Goal: Information Seeking & Learning: Learn about a topic

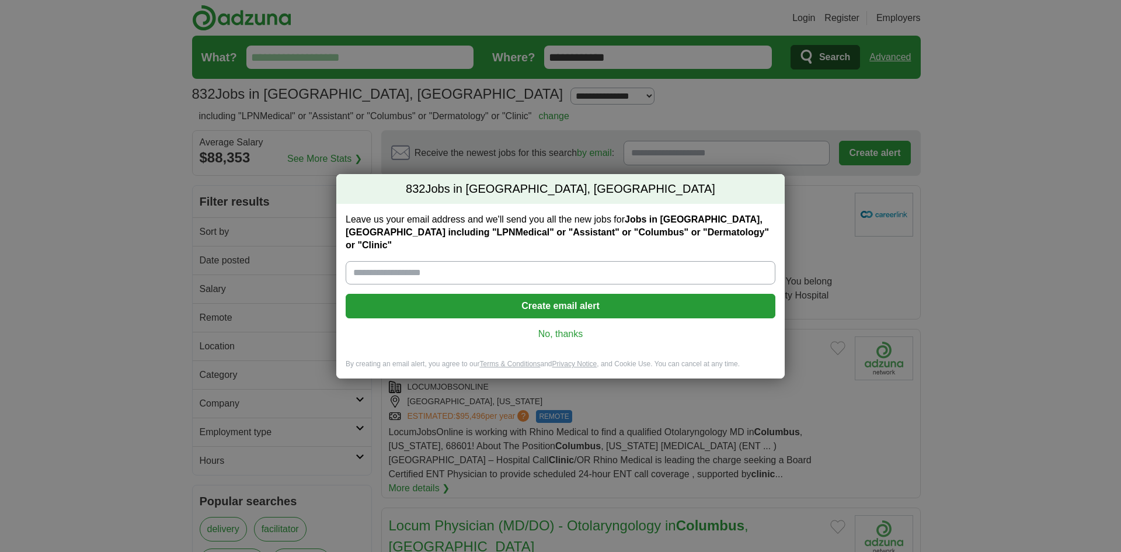
click at [562, 328] on link "No, thanks" at bounding box center [560, 334] width 411 height 13
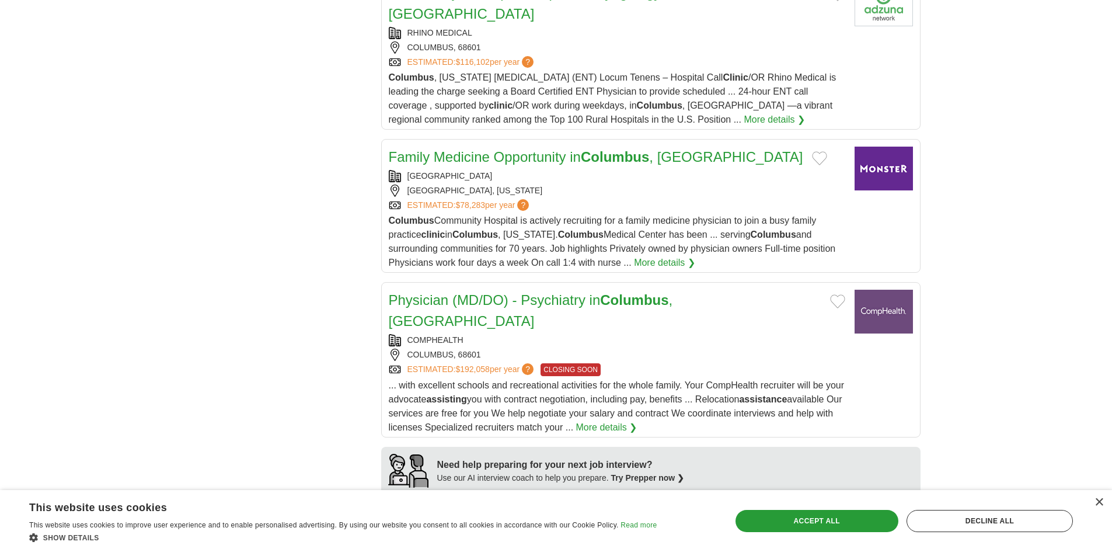
scroll to position [934, 0]
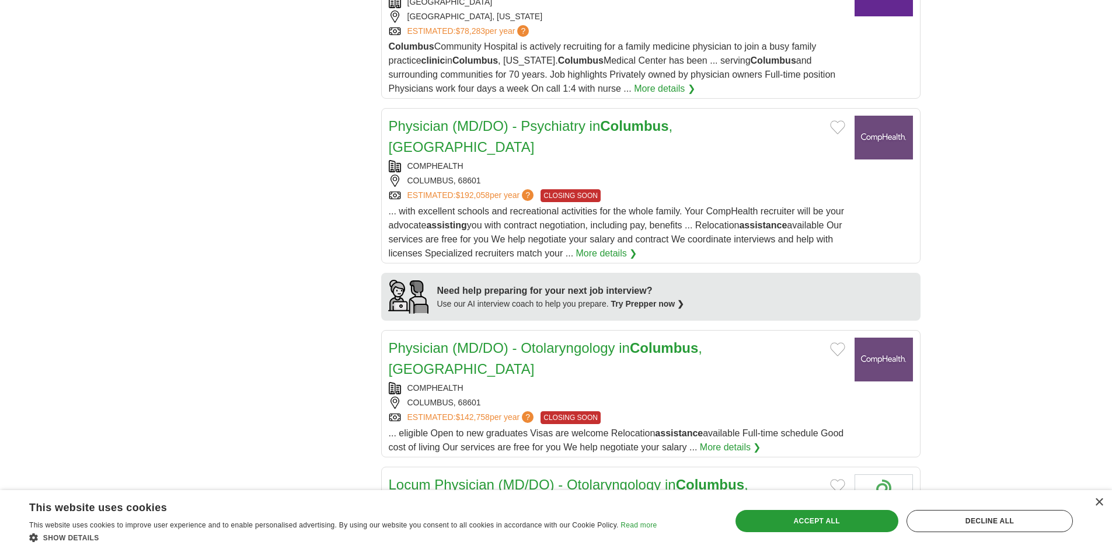
drag, startPoint x: 1103, startPoint y: 503, endPoint x: 1101, endPoint y: 495, distance: 8.1
click at [1102, 497] on div "× This website uses cookies This website uses cookies to improve user experienc…" at bounding box center [556, 521] width 1112 height 62
click at [1102, 502] on div "×" at bounding box center [1099, 502] width 9 height 9
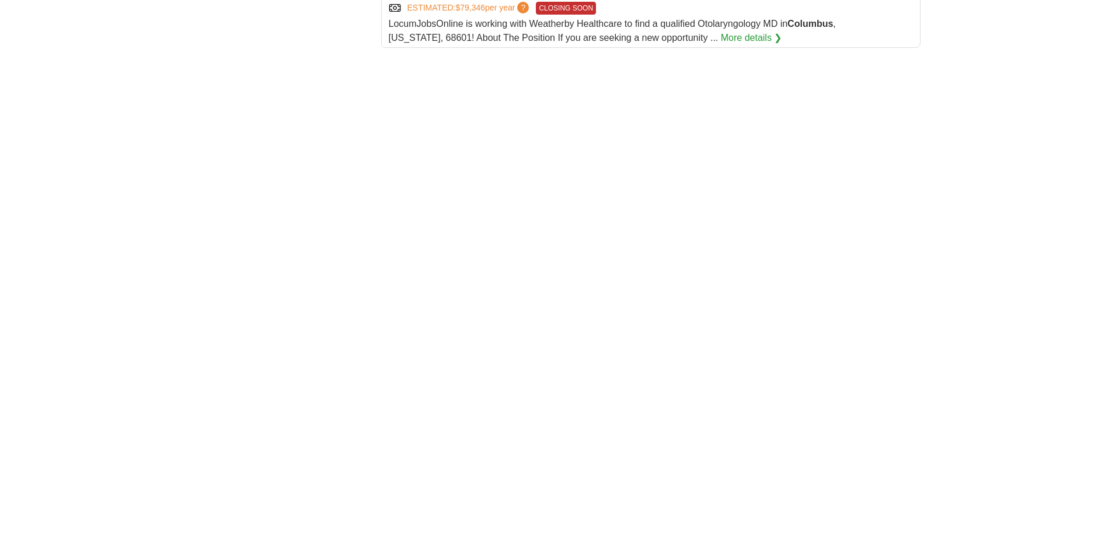
scroll to position [1810, 0]
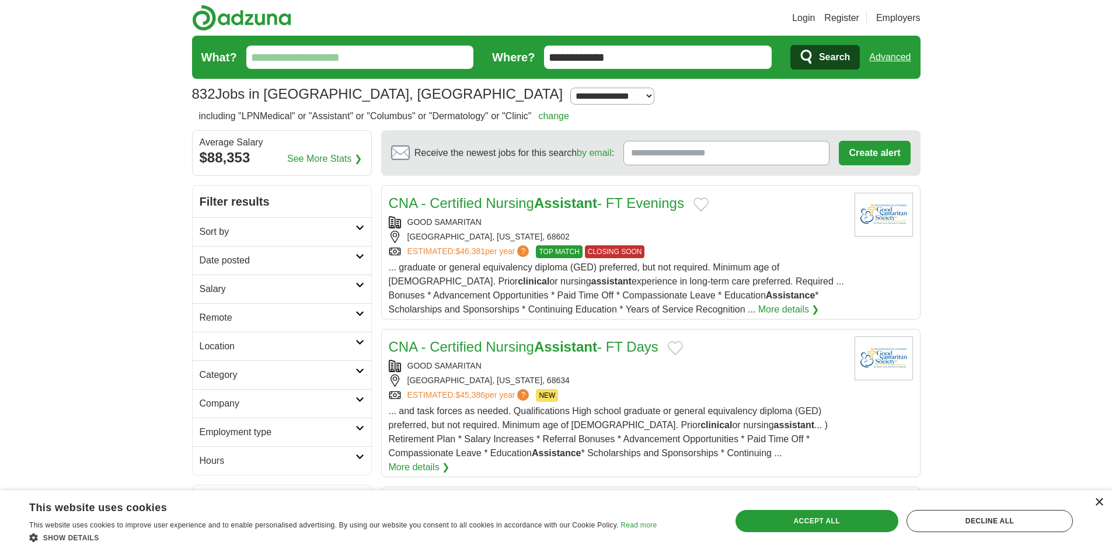
click at [1096, 502] on div "×" at bounding box center [1099, 502] width 9 height 9
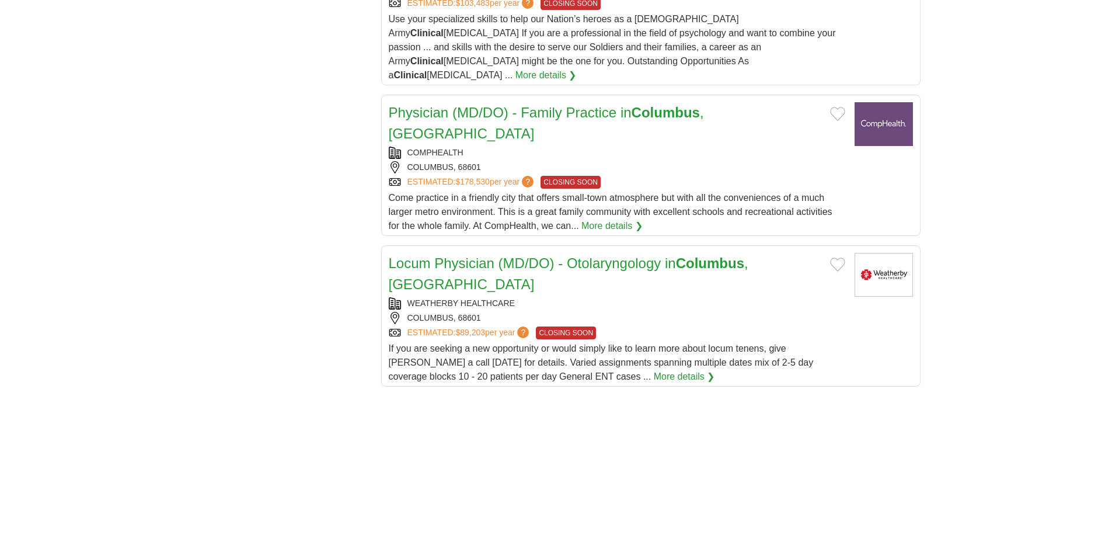
scroll to position [1460, 0]
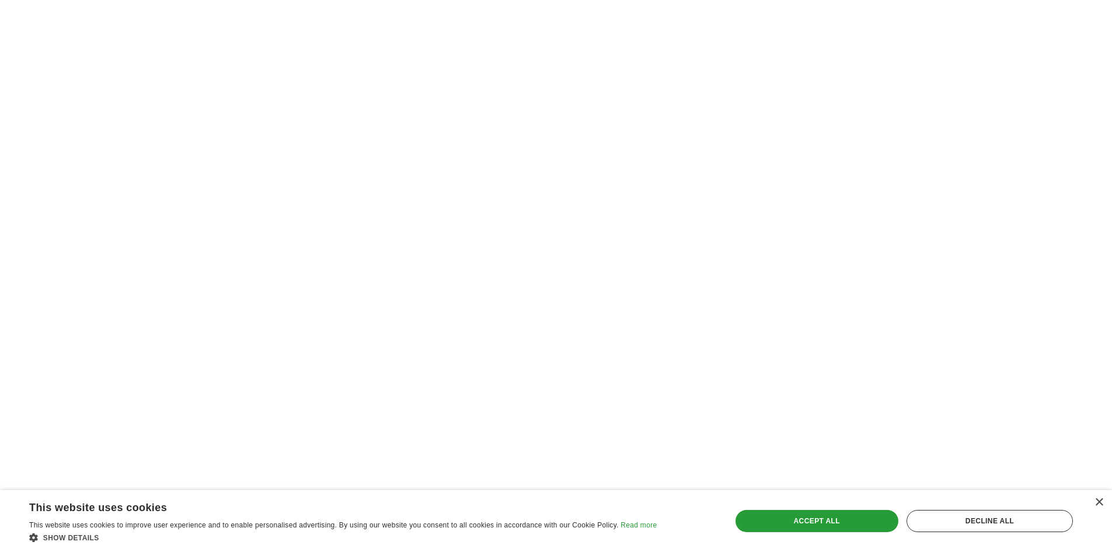
scroll to position [2043, 0]
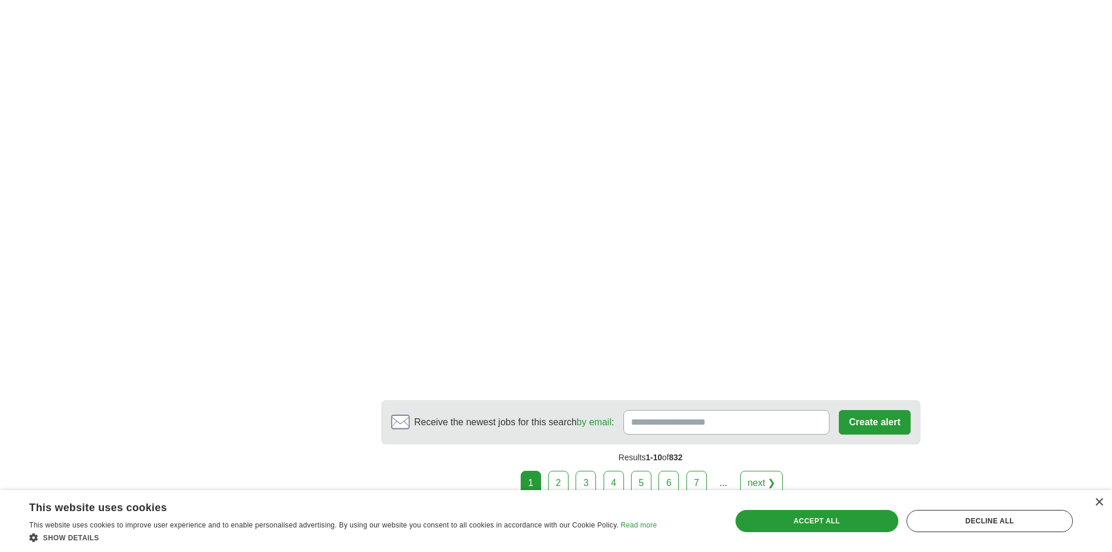
click at [565, 471] on link "2" at bounding box center [558, 483] width 20 height 25
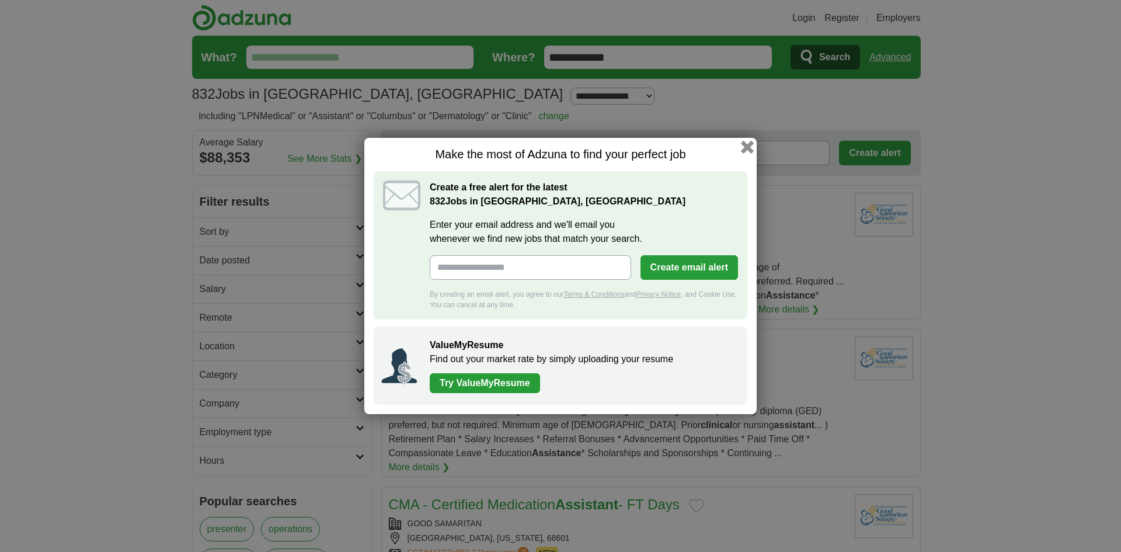
click at [745, 148] on button "button" at bounding box center [747, 147] width 13 height 13
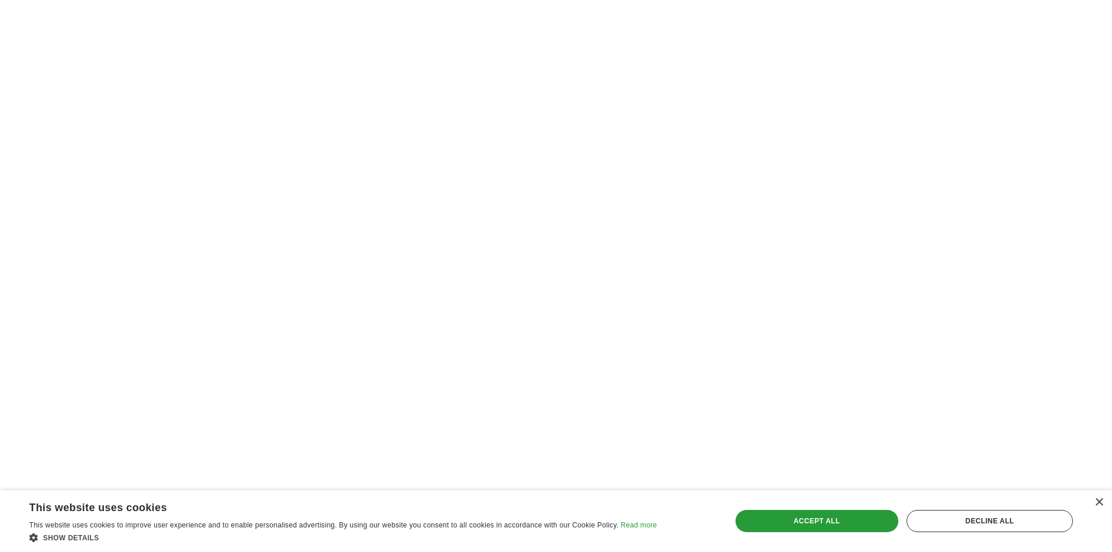
scroll to position [1868, 0]
